Goal: Task Accomplishment & Management: Use online tool/utility

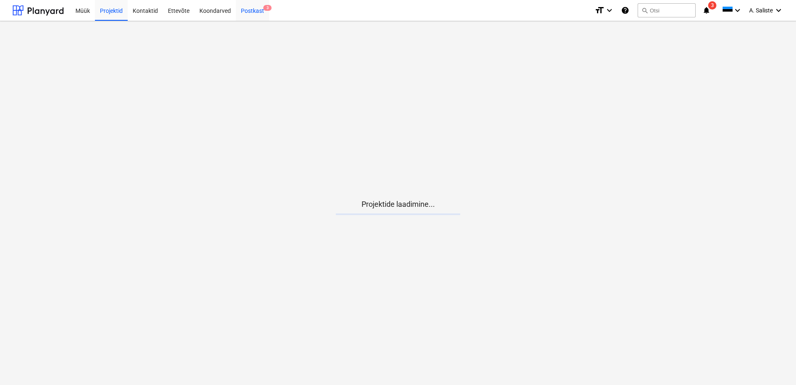
click at [246, 8] on div "Postkast 3" at bounding box center [252, 10] width 33 height 21
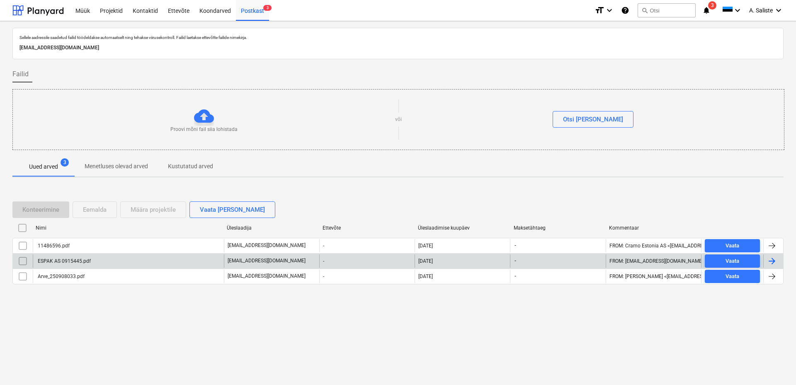
click at [150, 263] on div "ESPAK AS 0915445.pdf" at bounding box center [128, 260] width 191 height 13
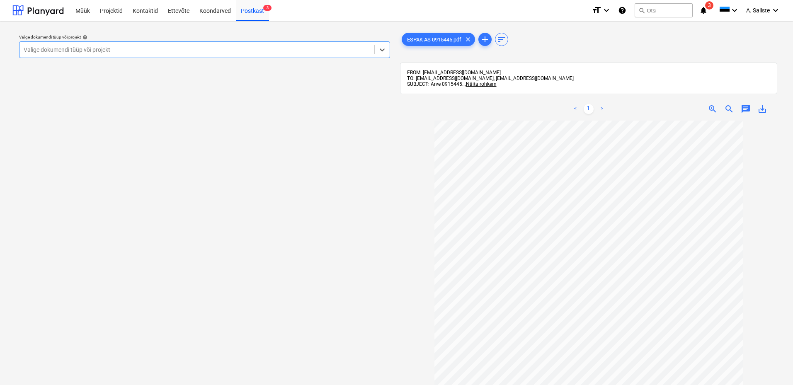
click at [273, 46] on div at bounding box center [197, 50] width 346 height 8
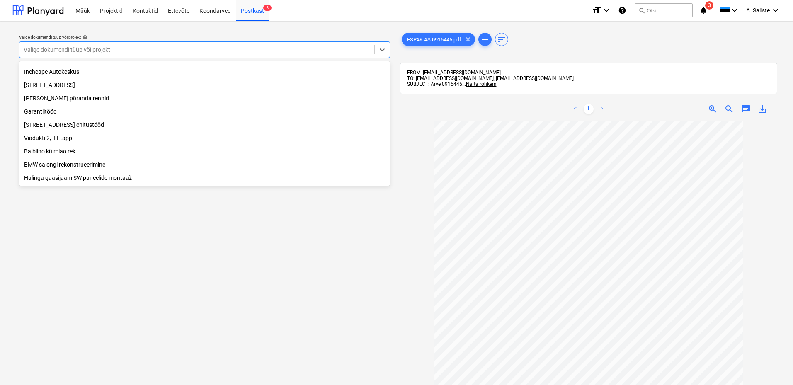
scroll to position [86, 0]
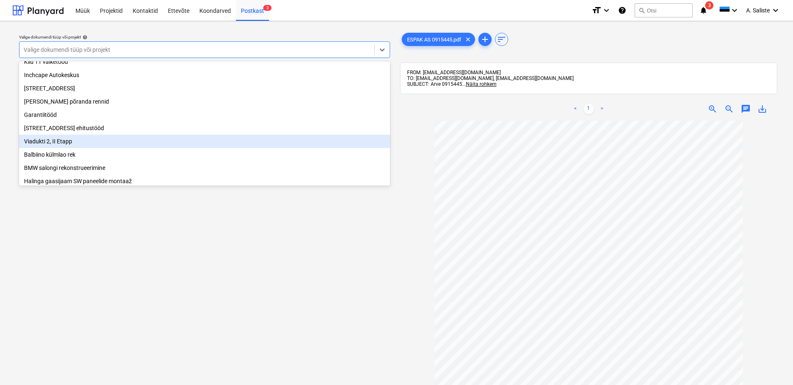
click at [70, 143] on div "Viadukti 2, II Etapp" at bounding box center [204, 141] width 371 height 13
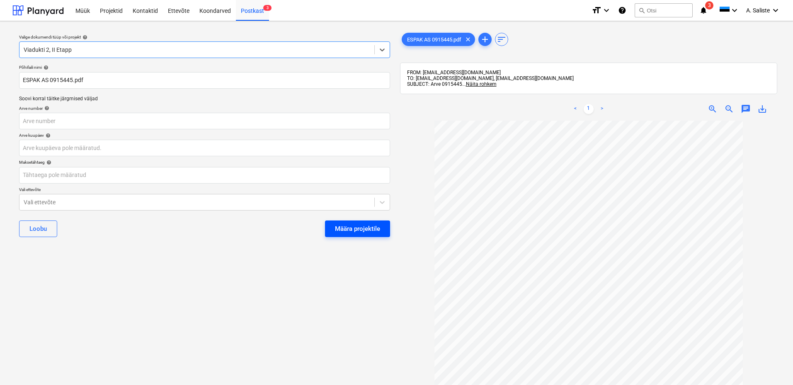
click at [347, 225] on div "Määra projektile" at bounding box center [357, 228] width 45 height 11
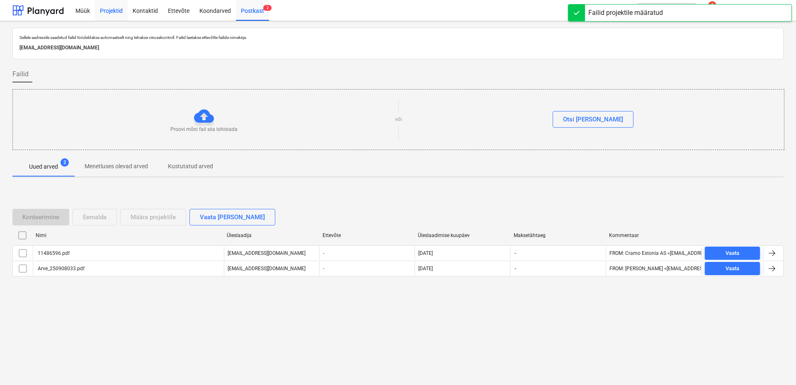
click at [110, 10] on div "Projektid" at bounding box center [111, 10] width 33 height 21
